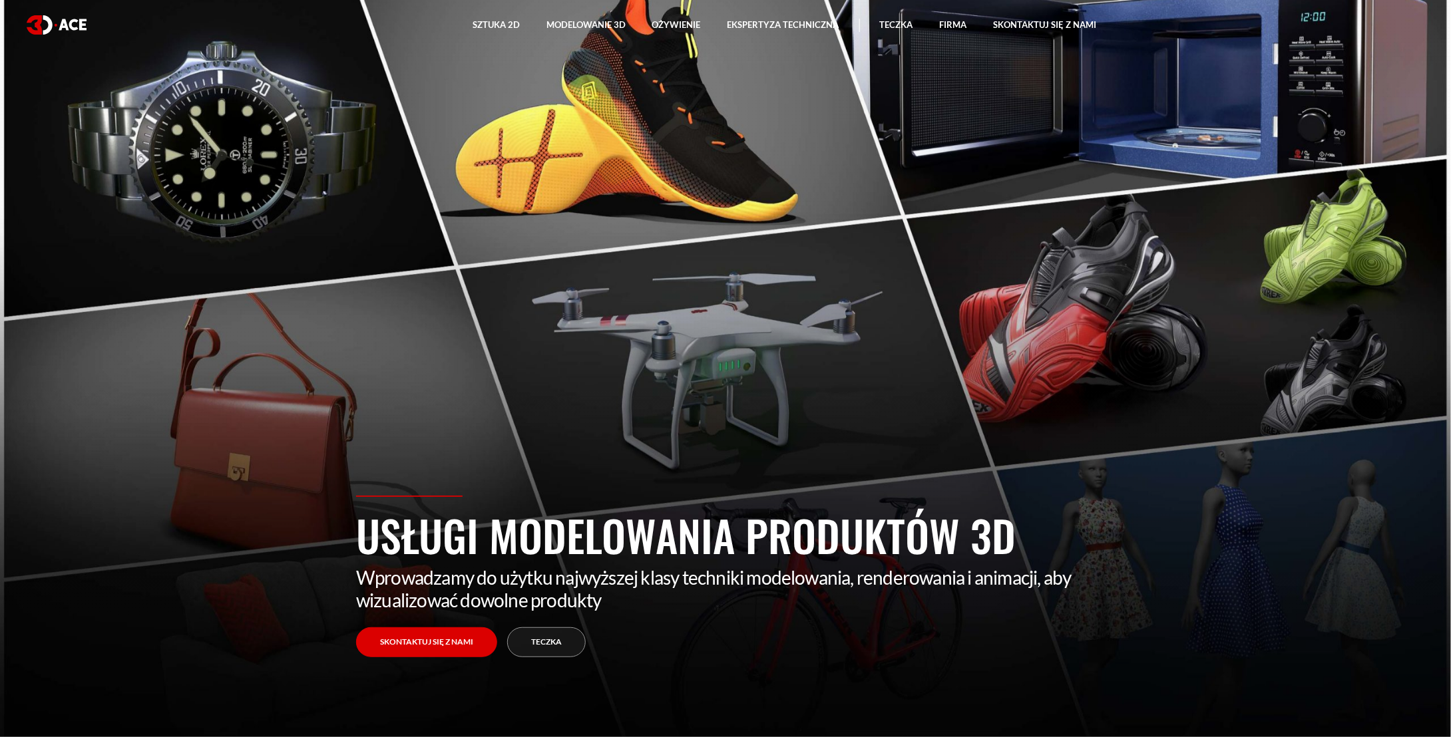
drag, startPoint x: 818, startPoint y: 393, endPoint x: 733, endPoint y: 379, distance: 86.2
click at [733, 379] on section "Usługi modelowania produktów 3D Wprowadzamy do użytku najwyższej klasy techniki…" at bounding box center [725, 368] width 1451 height 737
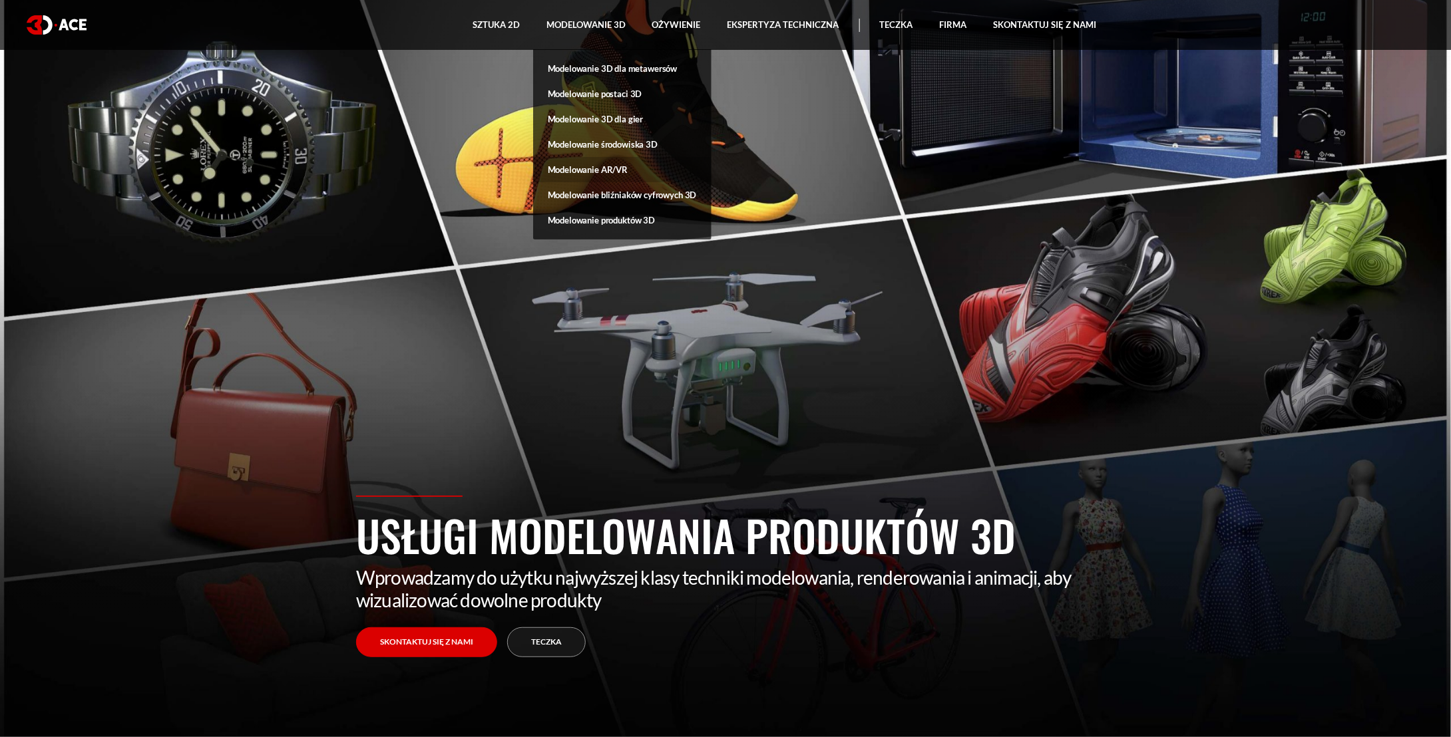
click at [609, 168] on font "Modelowanie AR/VR" at bounding box center [588, 169] width 80 height 11
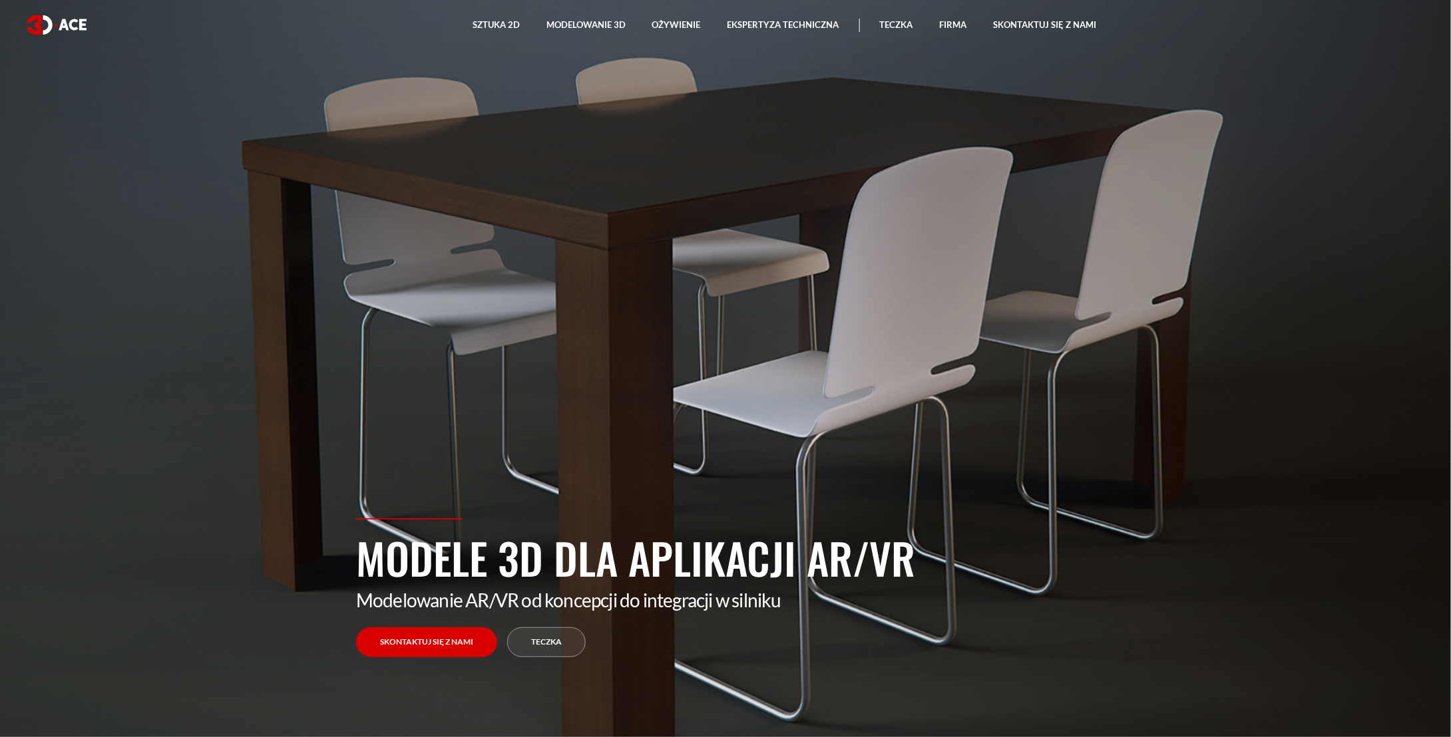
drag, startPoint x: 900, startPoint y: 364, endPoint x: 694, endPoint y: 295, distance: 216.7
click at [694, 295] on section "Modele 3D dla aplikacji AR/VR Modelowanie AR/VR od koncepcji do integracji w si…" at bounding box center [725, 368] width 1451 height 737
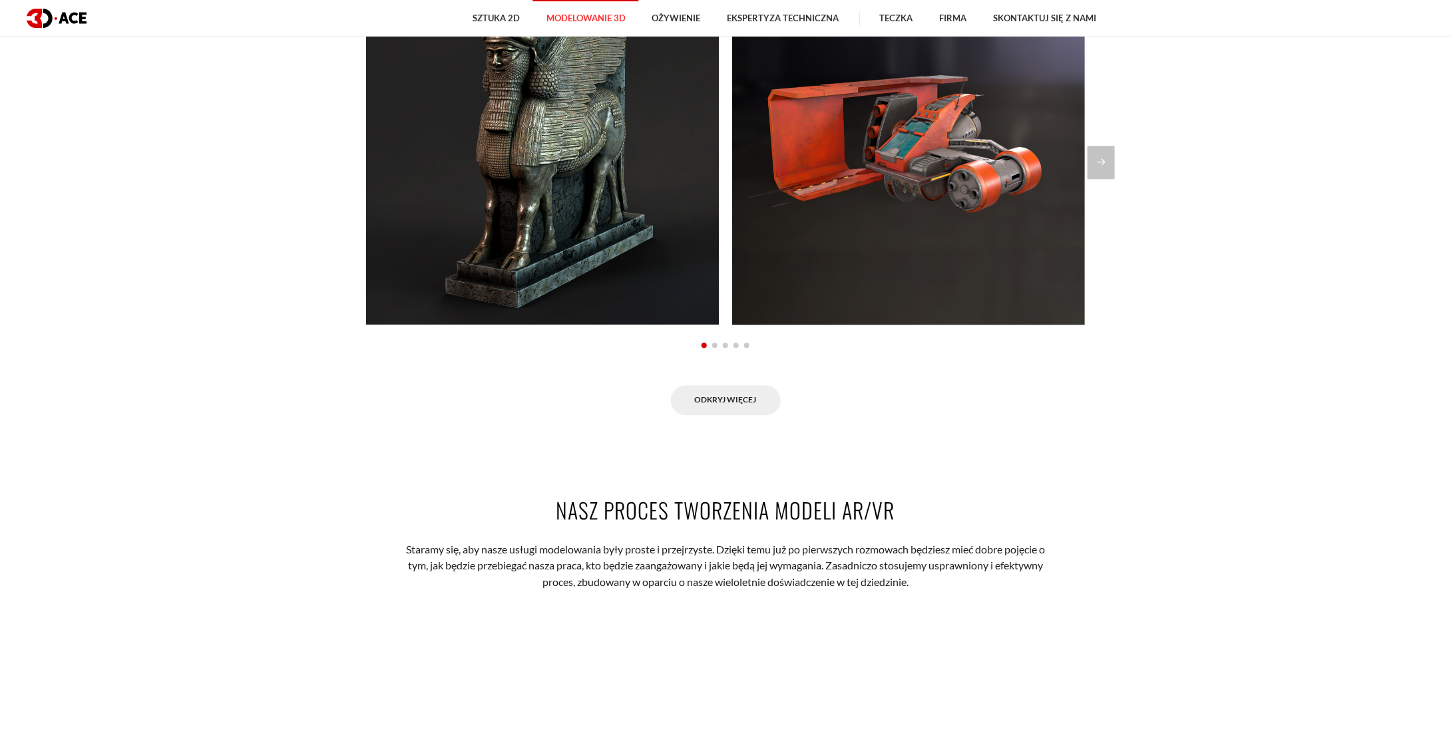
scroll to position [1397, 0]
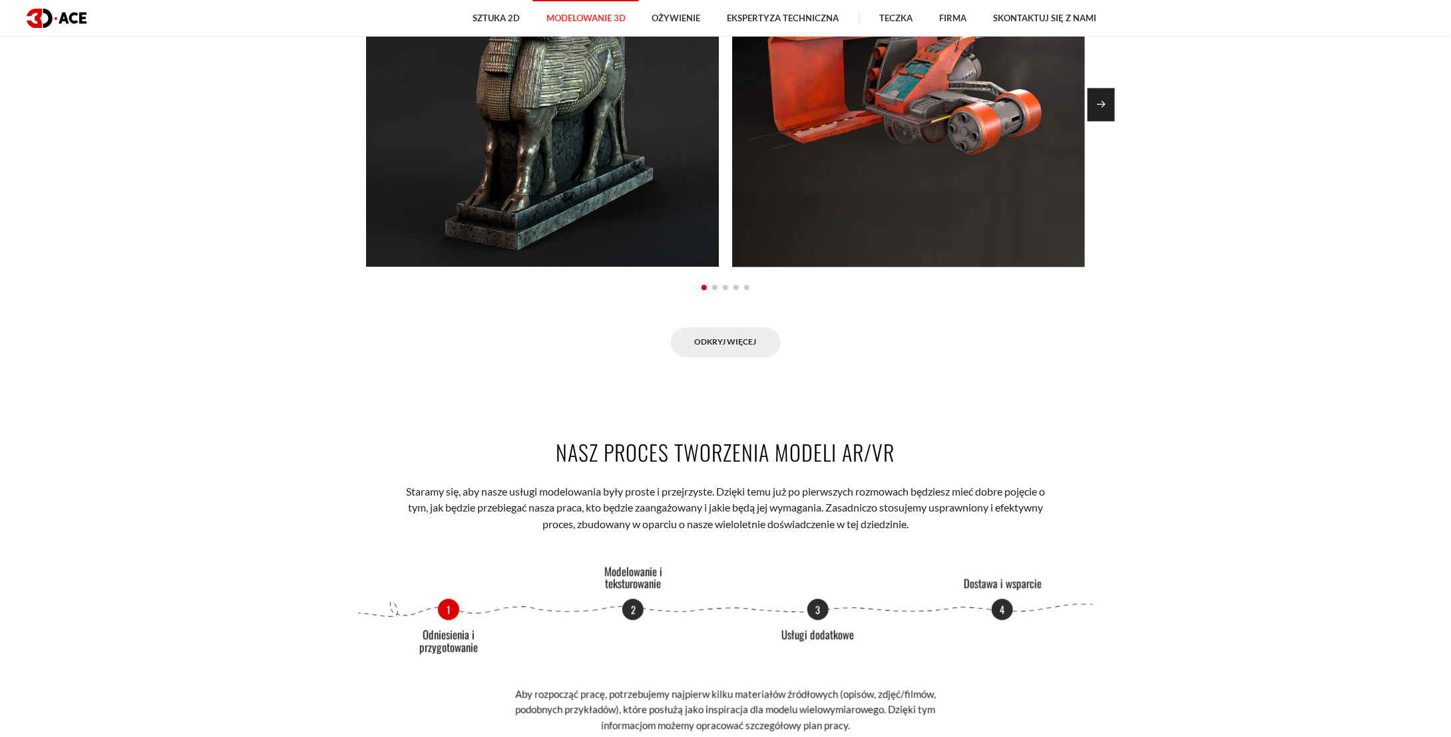
click at [1103, 110] on div "Następny slajd" at bounding box center [1100, 104] width 27 height 33
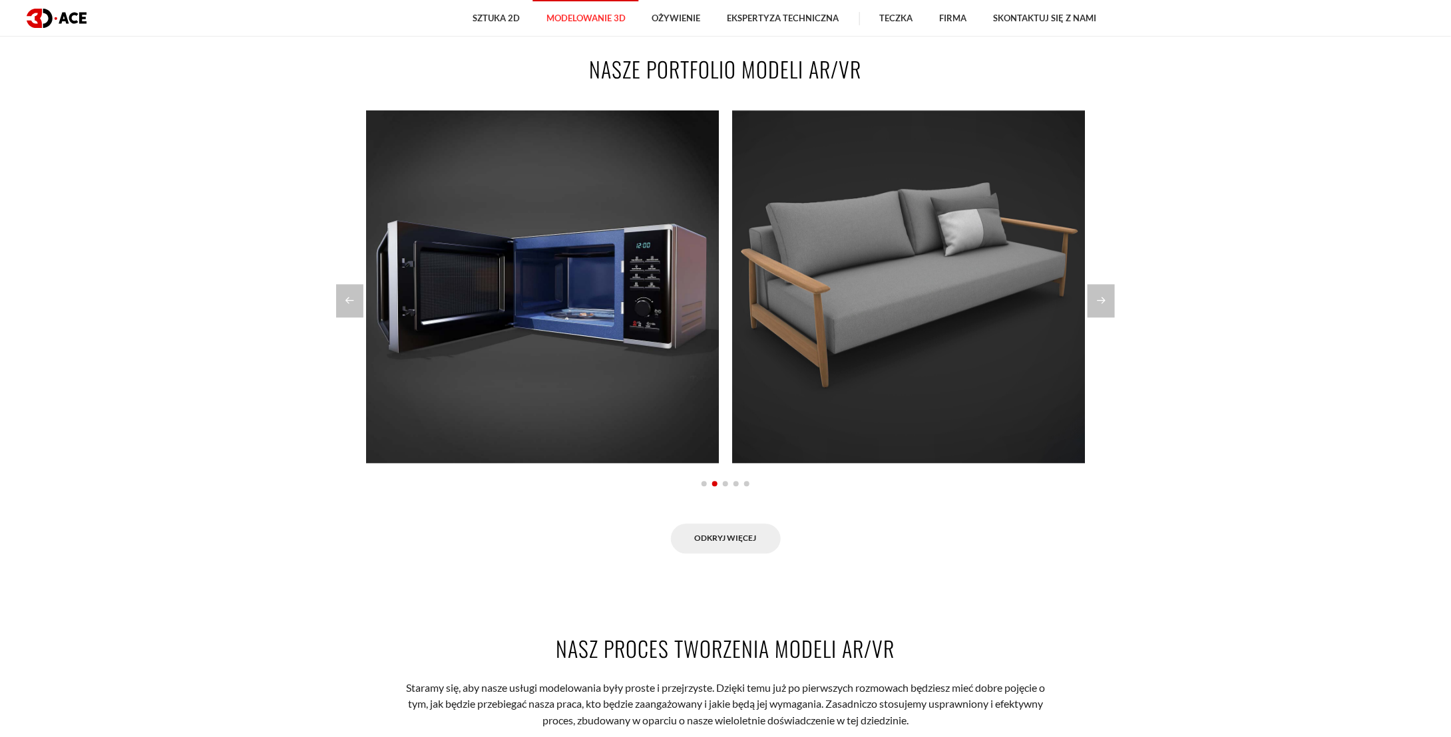
scroll to position [1198, 0]
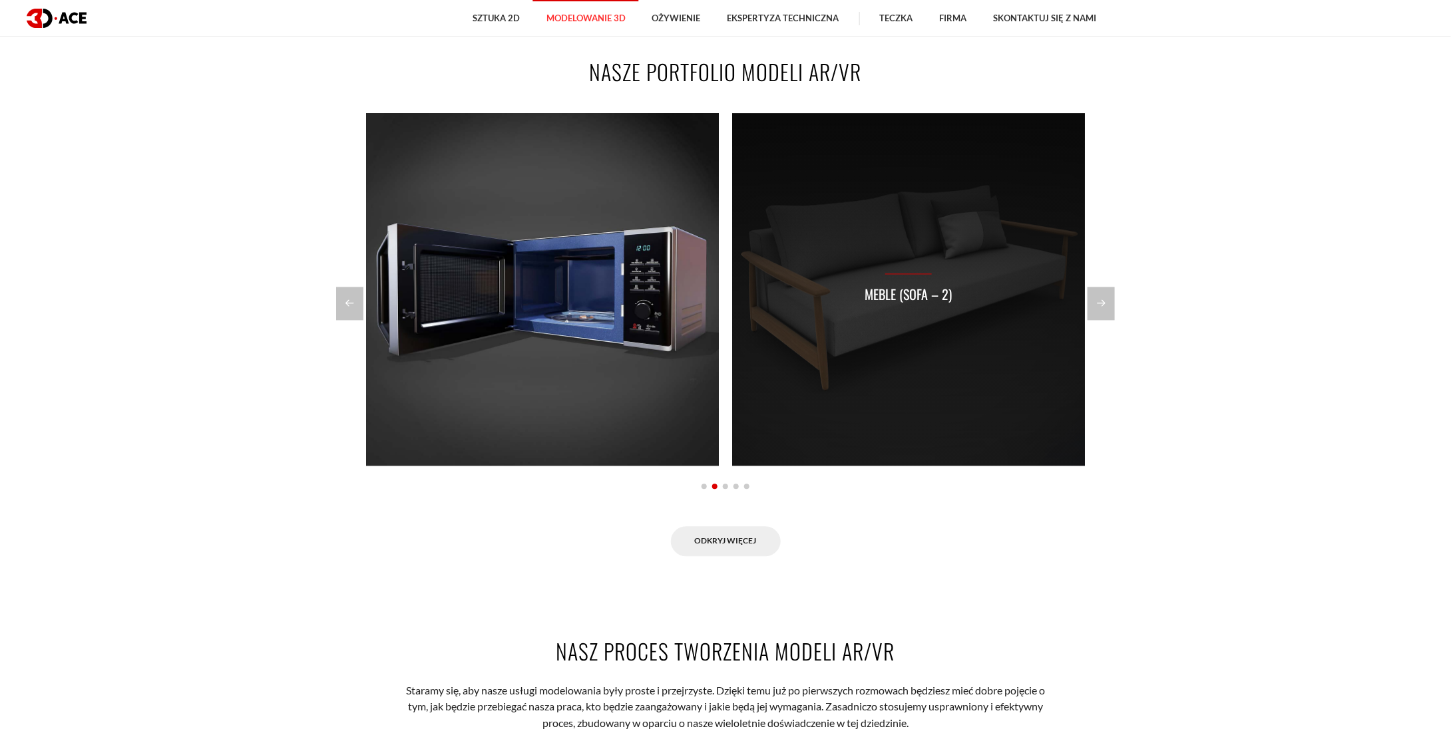
click at [961, 279] on div "Meble (Sofa – 2)" at bounding box center [908, 290] width 353 height 353
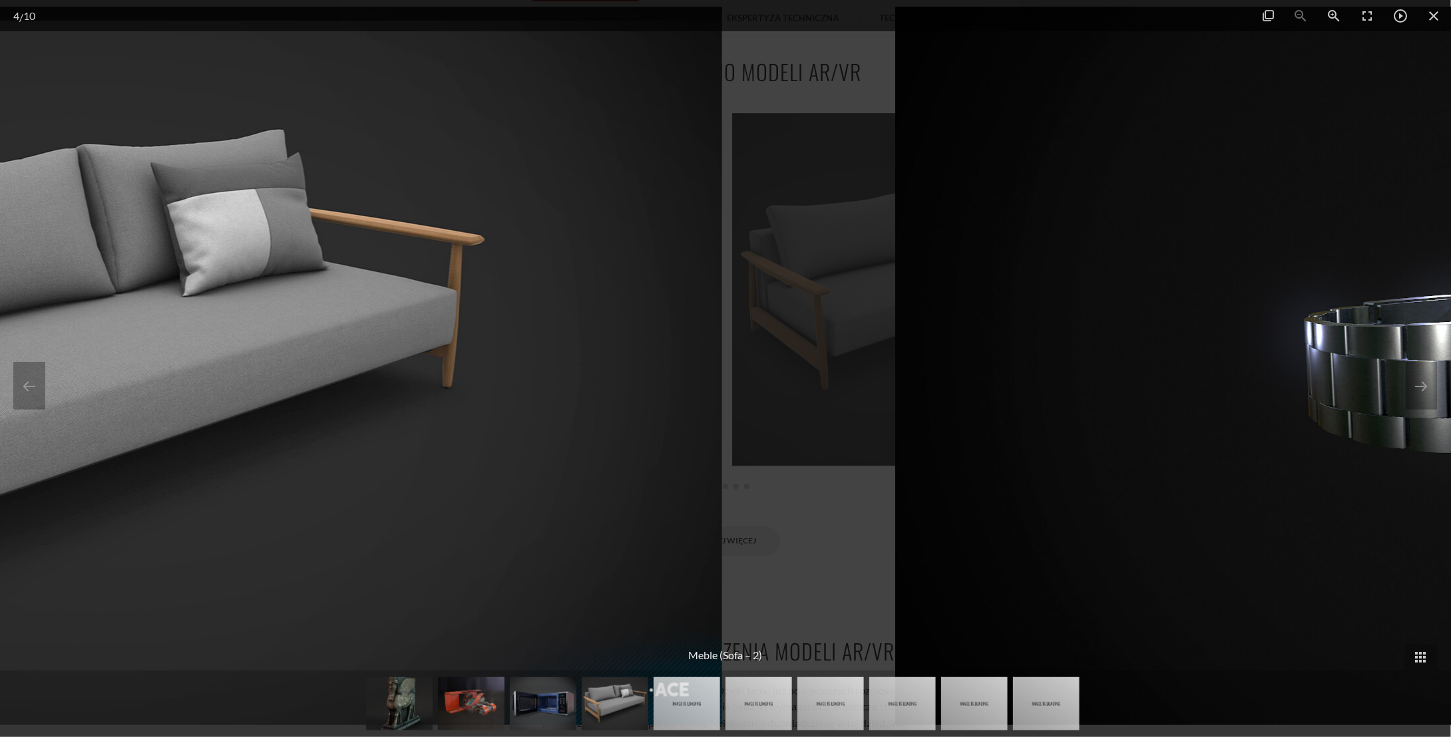
drag, startPoint x: 894, startPoint y: 337, endPoint x: 160, endPoint y: 268, distance: 737.2
click at [152, 284] on img at bounding box center [83, 366] width 1278 height 719
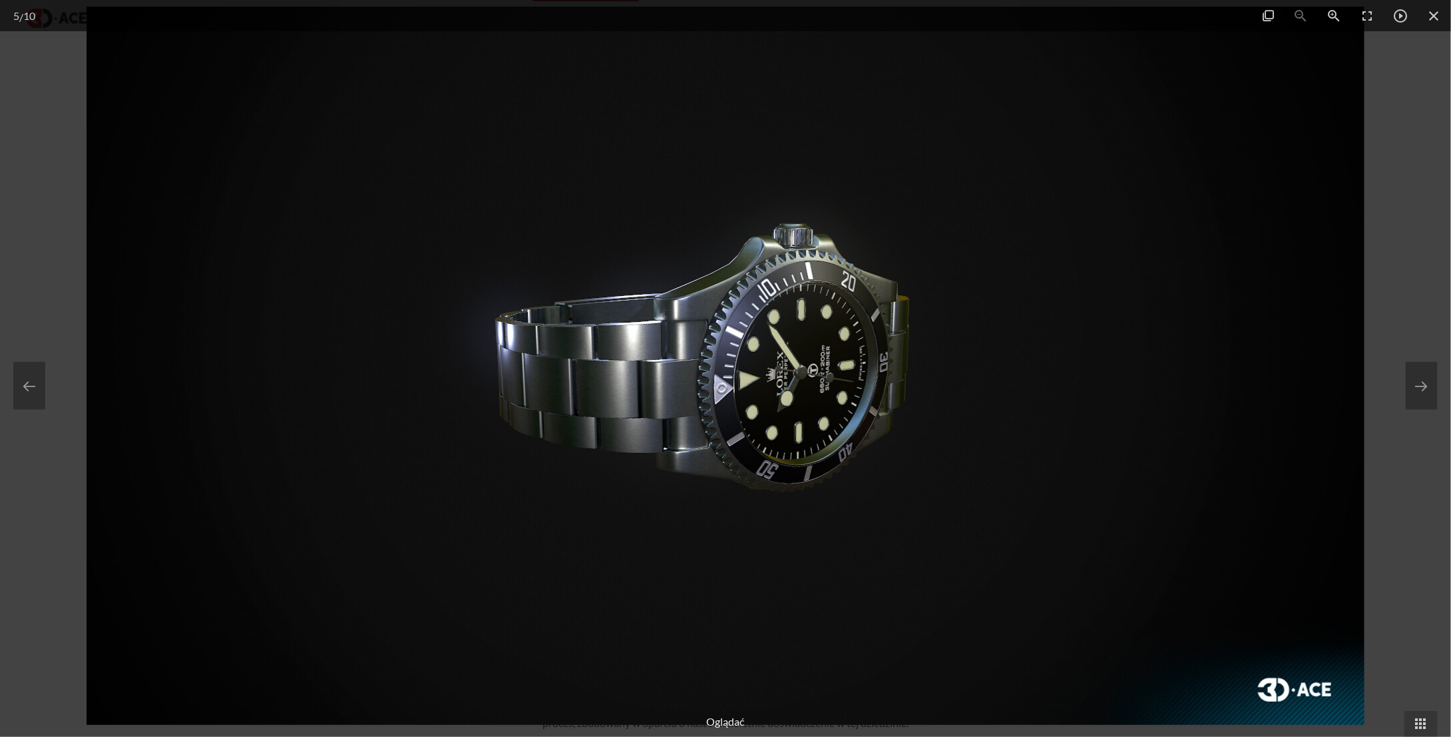
click at [88, 145] on img at bounding box center [726, 366] width 1278 height 719
drag, startPoint x: 1441, startPoint y: 17, endPoint x: 1283, endPoint y: 19, distance: 158.4
click at [1438, 17] on span at bounding box center [1433, 15] width 33 height 31
